Goal: Task Accomplishment & Management: Use online tool/utility

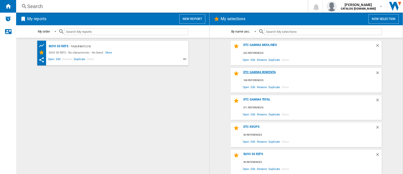
click at [269, 71] on div "DTC Gamma Rowenta" at bounding box center [308, 73] width 133 height 7
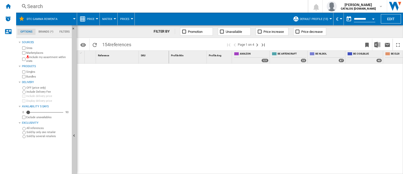
click at [325, 19] on span "Default profile (13)" at bounding box center [314, 18] width 28 height 3
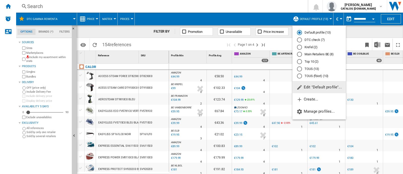
click at [313, 39] on md-radio-button "DTC check (7)" at bounding box center [319, 40] width 44 height 5
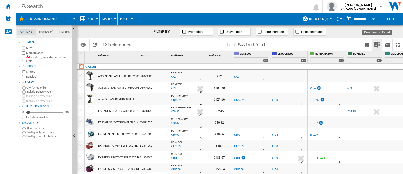
click at [376, 43] on img "Download in Excel" at bounding box center [377, 45] width 6 height 6
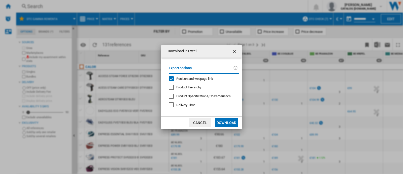
click at [188, 79] on span "Position and webpage link" at bounding box center [194, 79] width 37 height 4
click at [225, 123] on button "Download" at bounding box center [226, 122] width 23 height 9
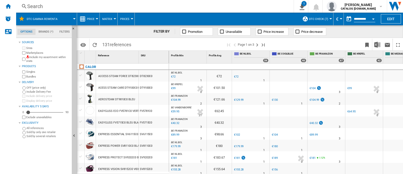
click at [66, 7] on div "Search" at bounding box center [153, 6] width 253 height 7
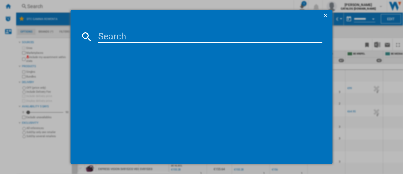
click at [149, 35] on input at bounding box center [210, 36] width 225 height 12
paste input "RH2038"
type input "RH2038"
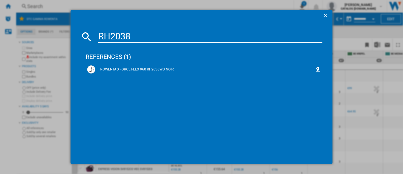
click at [123, 67] on div "ROWENTA XFORCE FLEX 960 RH2038WO NOIR" at bounding box center [205, 69] width 220 height 5
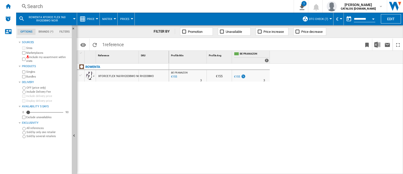
click at [183, 87] on div "BE FR AMAZON : BE FR [DOMAIN_NAME] BE -1.0 % €155 % N/A 3 BE FR AMAZON : BE FR …" at bounding box center [286, 118] width 234 height 111
